Goal: Check status: Check status

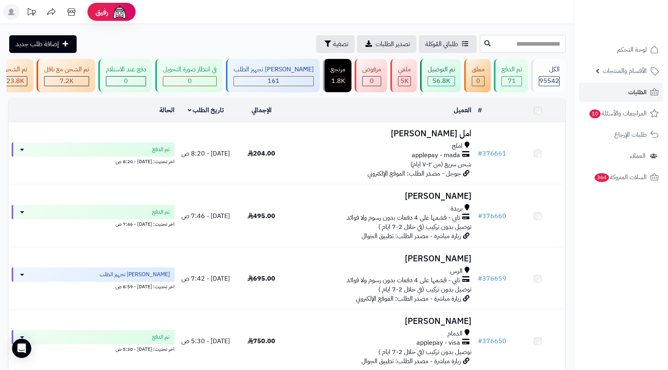
click at [561, 45] on input "text" at bounding box center [523, 44] width 86 height 18
paste input "******"
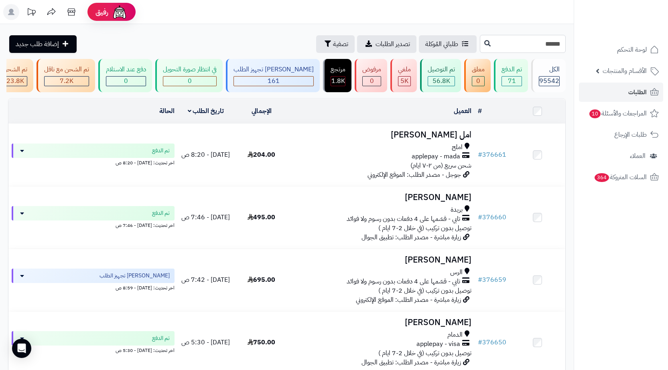
type input "******"
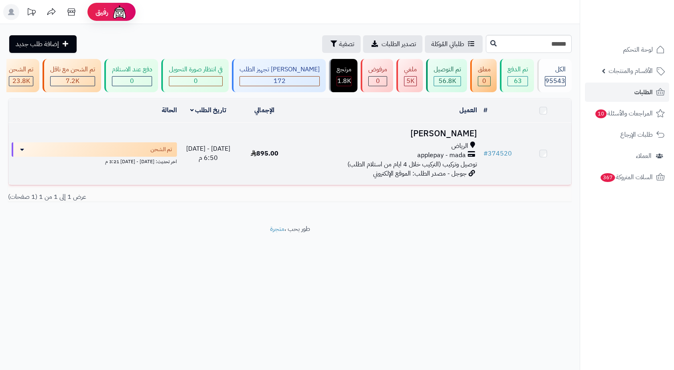
click at [251, 163] on td "895.00" at bounding box center [264, 154] width 56 height 62
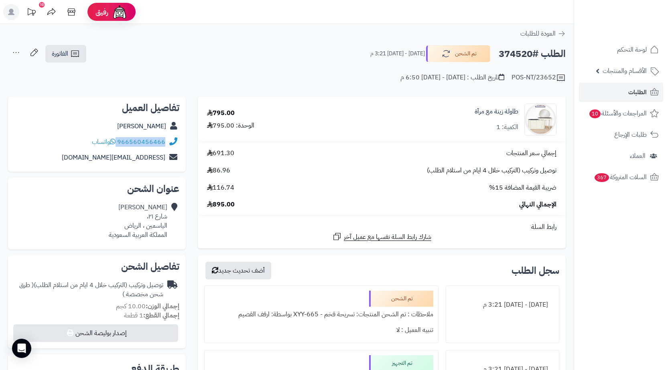
drag, startPoint x: 167, startPoint y: 142, endPoint x: 118, endPoint y: 146, distance: 48.7
click at [118, 146] on div "966560456466 واتساب" at bounding box center [96, 142] width 165 height 16
copy div "966560456466"
click at [609, 89] on link "الطلبات" at bounding box center [621, 92] width 84 height 19
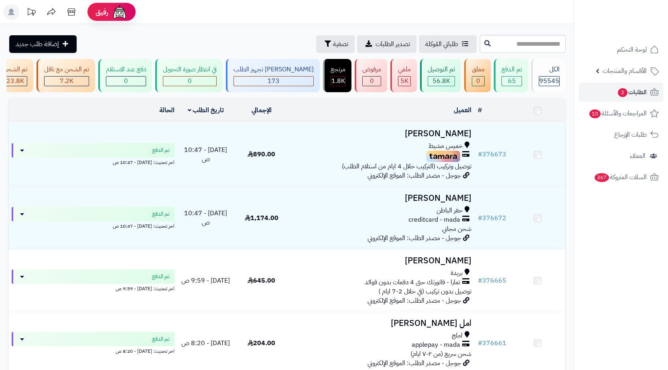
click at [519, 41] on input "text" at bounding box center [523, 44] width 86 height 18
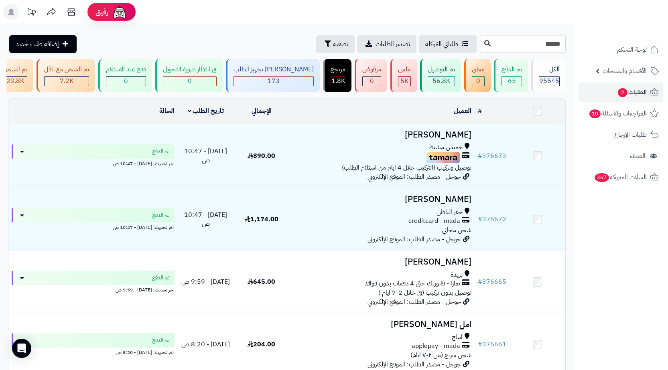
type input "******"
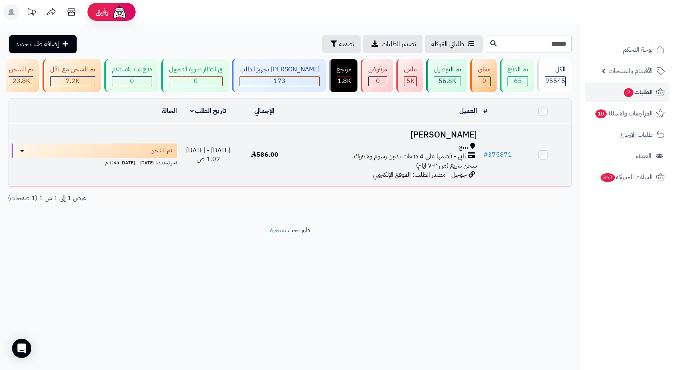
drag, startPoint x: 321, startPoint y: 134, endPoint x: 326, endPoint y: 144, distance: 11.1
click at [319, 134] on td "رنا محمد ينبع تابي - قسّمها على 4 دفعات بدون رسوم ولا فوائد شحن سريع (من ٢-٧ اي…" at bounding box center [386, 155] width 187 height 62
click at [341, 138] on h3 "رنا محمد" at bounding box center [386, 134] width 181 height 9
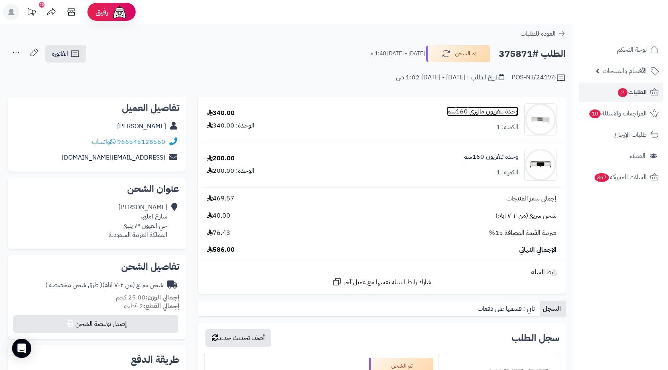
click at [488, 113] on link "وحدة تلفزيون ماليزي 160سم" at bounding box center [482, 111] width 71 height 9
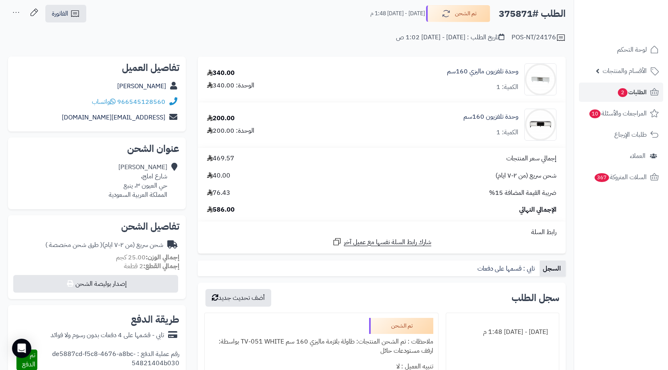
drag, startPoint x: 168, startPoint y: 101, endPoint x: 165, endPoint y: 106, distance: 5.6
click at [165, 106] on div "966545128560 واتساب" at bounding box center [96, 102] width 165 height 16
drag, startPoint x: 118, startPoint y: 106, endPoint x: 174, endPoint y: 95, distance: 58.0
click at [174, 95] on div "966545128560 واتساب" at bounding box center [96, 102] width 165 height 16
copy div "966545128560"
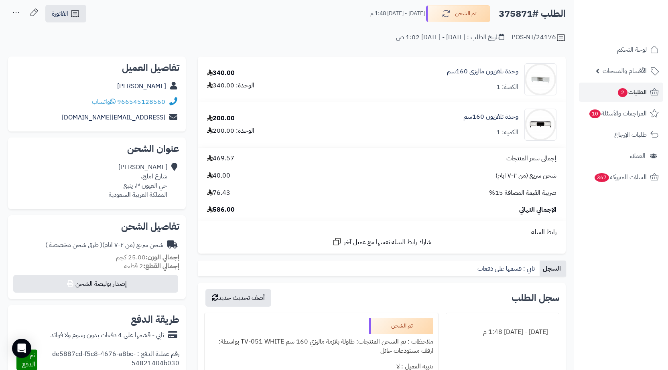
click at [509, 12] on h2 "الطلب #375871" at bounding box center [531, 14] width 67 height 16
copy h2 "375871"
click at [618, 91] on span "2" at bounding box center [622, 93] width 10 height 10
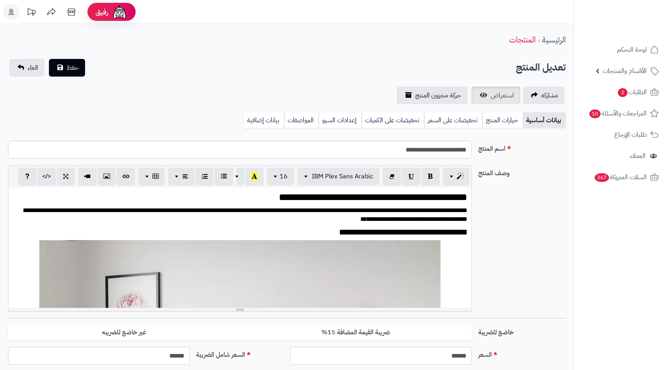
scroll to position [1778, 0]
click at [513, 93] on span "استعراض" at bounding box center [501, 96] width 23 height 10
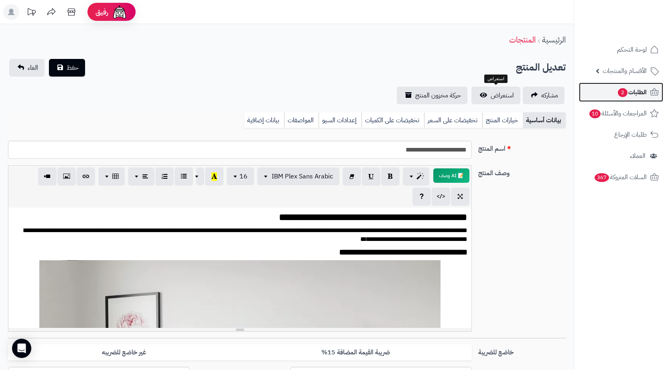
click at [599, 87] on link "الطلبات 2" at bounding box center [621, 92] width 84 height 19
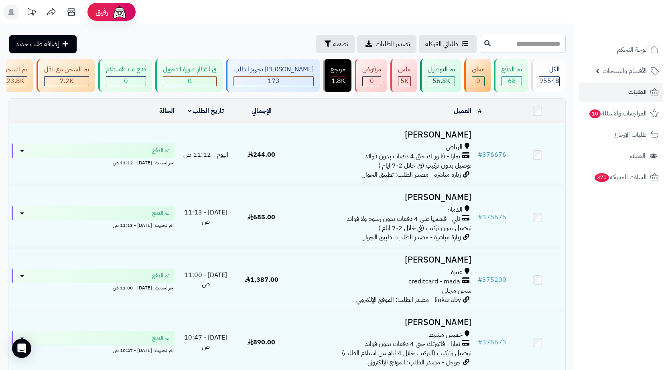
click at [538, 45] on input "text" at bounding box center [523, 44] width 86 height 18
paste input "******"
type input "******"
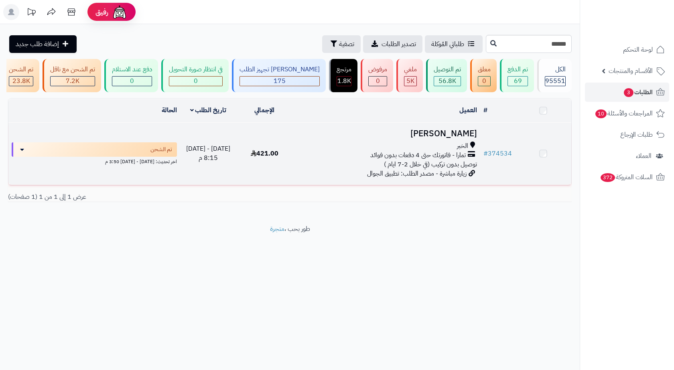
click at [389, 160] on span "تمارا - فاتورتك حتى 4 دفعات بدون فوائد" at bounding box center [417, 155] width 95 height 9
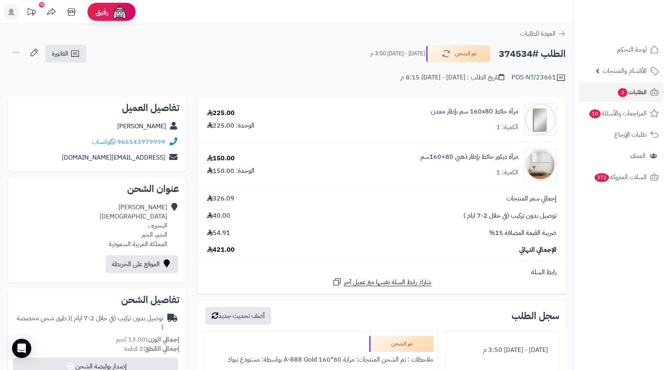
click at [527, 56] on h2 "الطلب #374534" at bounding box center [531, 54] width 67 height 16
copy h2 "374534"
